Goal: Information Seeking & Learning: Learn about a topic

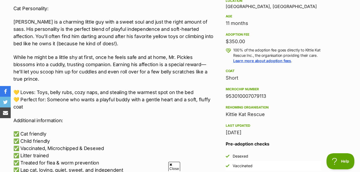
scroll to position [402, 0]
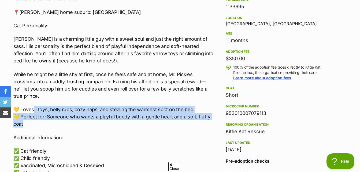
drag, startPoint x: 35, startPoint y: 103, endPoint x: 172, endPoint y: 120, distance: 138.6
click at [172, 120] on p "💛 Loves: Toys, belly rubs, cozy naps, and stealing the warmest spot on the bed …" at bounding box center [113, 117] width 201 height 22
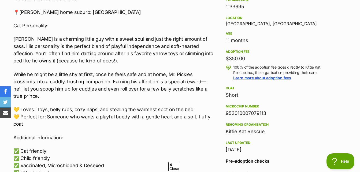
drag, startPoint x: 172, startPoint y: 120, endPoint x: 160, endPoint y: 124, distance: 12.5
click at [160, 124] on div "🐾 Meet Mr. Pickles – Your Bed-Stealing, Toy-Chasing Best Friend in the Making! …" at bounding box center [113, 67] width 201 height 245
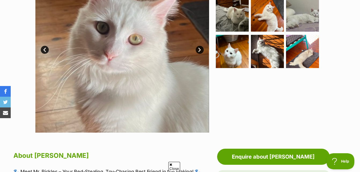
scroll to position [107, 0]
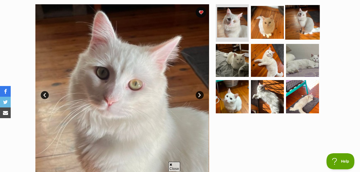
click at [294, 19] on img at bounding box center [302, 22] width 35 height 35
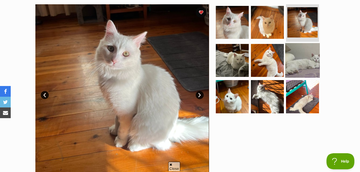
click at [298, 70] on img at bounding box center [302, 60] width 35 height 35
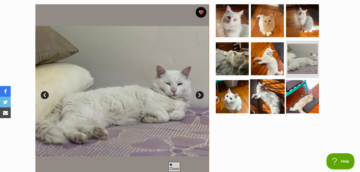
click at [273, 89] on img at bounding box center [267, 96] width 35 height 35
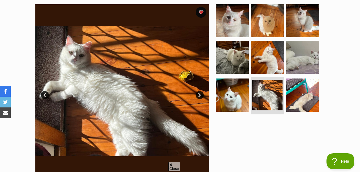
scroll to position [0, 0]
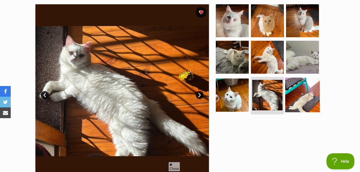
click at [288, 98] on img at bounding box center [302, 95] width 35 height 35
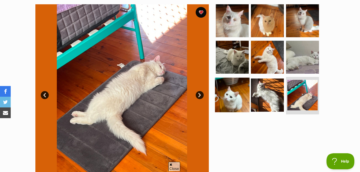
click at [243, 98] on img at bounding box center [232, 95] width 35 height 35
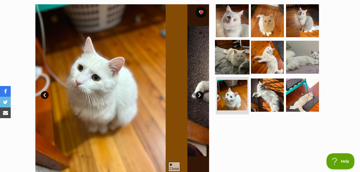
click at [245, 62] on img at bounding box center [232, 57] width 35 height 35
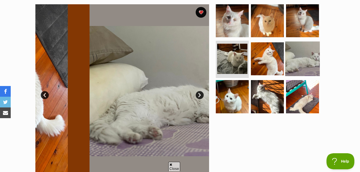
click at [286, 54] on img at bounding box center [302, 58] width 35 height 35
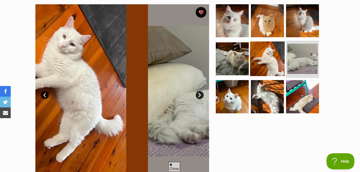
click at [278, 55] on img at bounding box center [267, 58] width 35 height 35
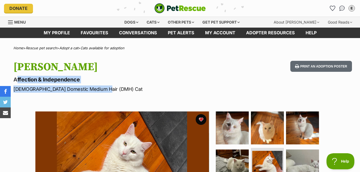
drag, startPoint x: 10, startPoint y: 80, endPoint x: 109, endPoint y: 85, distance: 98.5
click at [109, 85] on div "[PERSON_NAME] Affection & Independence [DEMOGRAPHIC_DATA] Domestic Medium Hair …" at bounding box center [180, 77] width 360 height 32
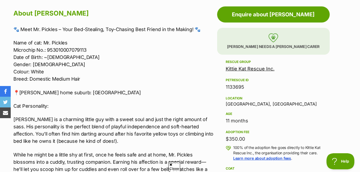
click at [159, 83] on div "🐾 Meet Mr. Pickles – Your Bed-Stealing, Toy-Chasing Best Friend in the Making! …" at bounding box center [113, 148] width 201 height 245
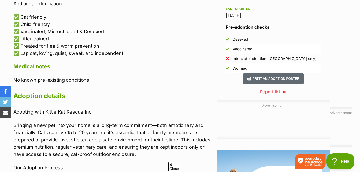
drag, startPoint x: 248, startPoint y: 66, endPoint x: 223, endPoint y: 37, distance: 38.5
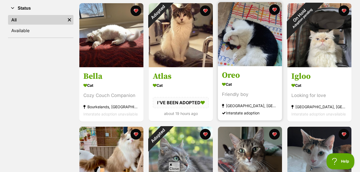
scroll to position [54, 0]
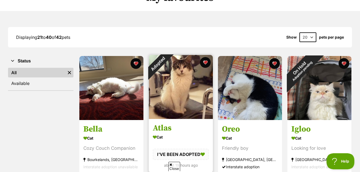
click at [189, 88] on img at bounding box center [181, 87] width 64 height 64
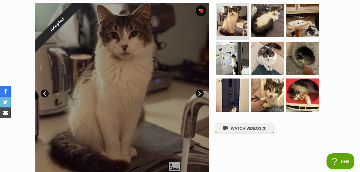
scroll to position [80, 0]
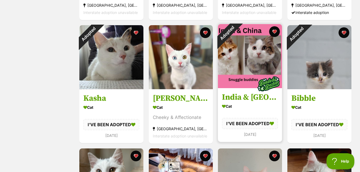
scroll to position [455, 0]
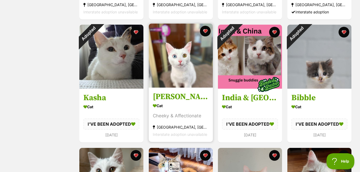
click at [197, 66] on img at bounding box center [181, 56] width 64 height 64
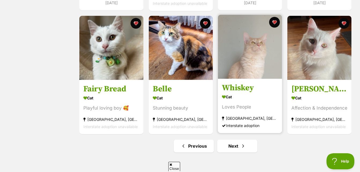
scroll to position [589, 0]
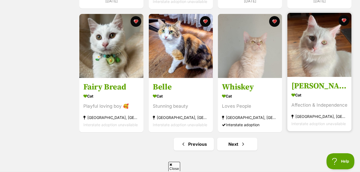
click at [311, 39] on img at bounding box center [319, 45] width 64 height 64
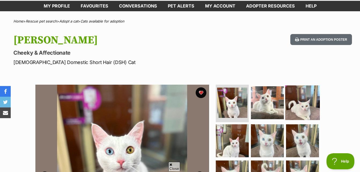
click at [309, 97] on img at bounding box center [302, 102] width 35 height 35
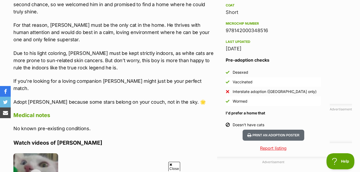
scroll to position [482, 0]
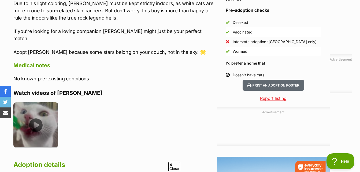
click at [47, 107] on img at bounding box center [35, 124] width 45 height 45
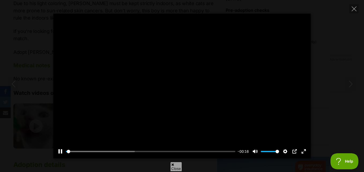
click at [186, 87] on div "Pause Play % buffered 00:00 -00:16 Unmute Mute Disable captions Enable captions…" at bounding box center [181, 86] width 257 height 145
click at [187, 84] on button "Play" at bounding box center [181, 86] width 13 height 13
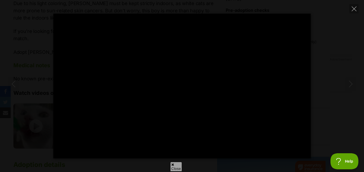
click at [35, 43] on div "Pause Play % buffered 00:00 -00:14 Unmute Mute Disable captions Enable captions…" at bounding box center [182, 86] width 364 height 145
type input "13.51"
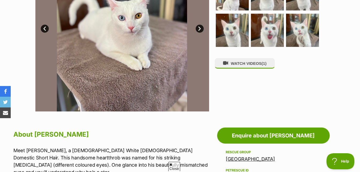
scroll to position [134, 0]
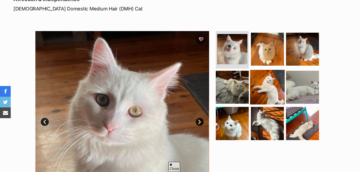
scroll to position [80, 0]
click at [264, 79] on img at bounding box center [267, 87] width 35 height 35
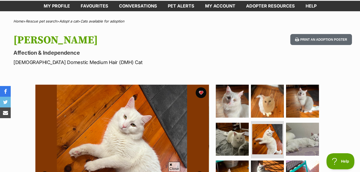
scroll to position [0, 0]
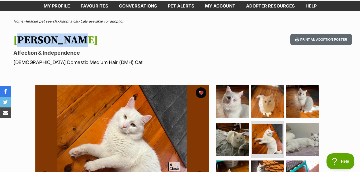
drag, startPoint x: 14, startPoint y: 39, endPoint x: 74, endPoint y: 39, distance: 60.5
click at [74, 39] on div "[PERSON_NAME] Affection & Independence [DEMOGRAPHIC_DATA] Domestic Medium Hair …" at bounding box center [180, 50] width 360 height 32
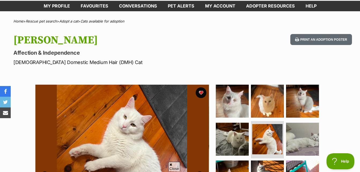
drag, startPoint x: 74, startPoint y: 39, endPoint x: 130, endPoint y: 47, distance: 55.8
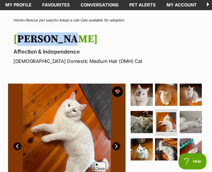
drag, startPoint x: 63, startPoint y: 41, endPoint x: 7, endPoint y: 40, distance: 55.5
click at [7, 40] on div "[PERSON_NAME] Affection & Independence [DEMOGRAPHIC_DATA] Domestic Medium Hair …" at bounding box center [106, 49] width 212 height 32
drag, startPoint x: 7, startPoint y: 40, endPoint x: 58, endPoint y: 40, distance: 50.9
click at [57, 40] on h1 "[PERSON_NAME]" at bounding box center [108, 39] width 191 height 12
drag, startPoint x: 5, startPoint y: 38, endPoint x: -1, endPoint y: 38, distance: 6.5
